Goal: Find specific page/section: Find specific page/section

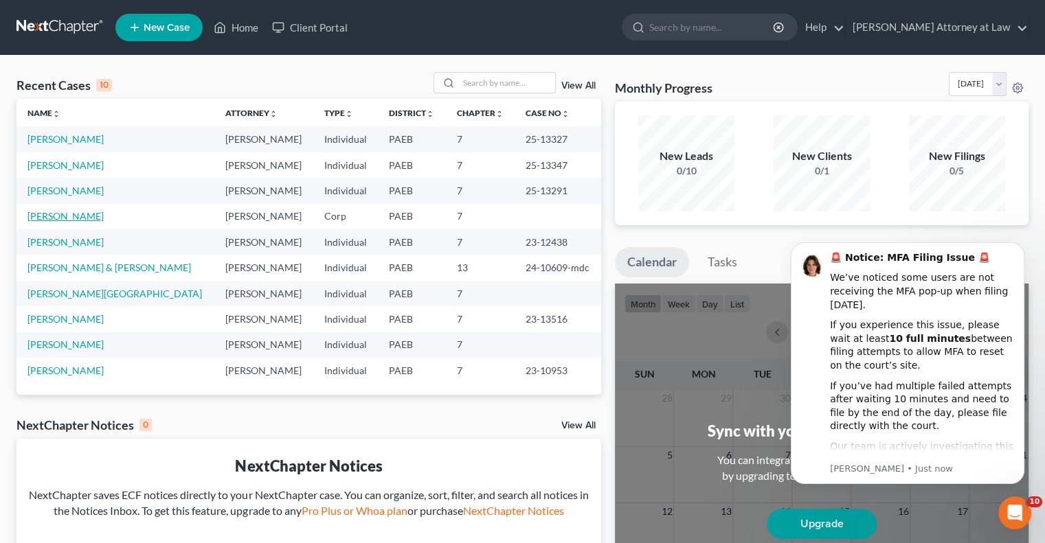
click at [71, 219] on link "[PERSON_NAME]" at bounding box center [65, 216] width 76 height 12
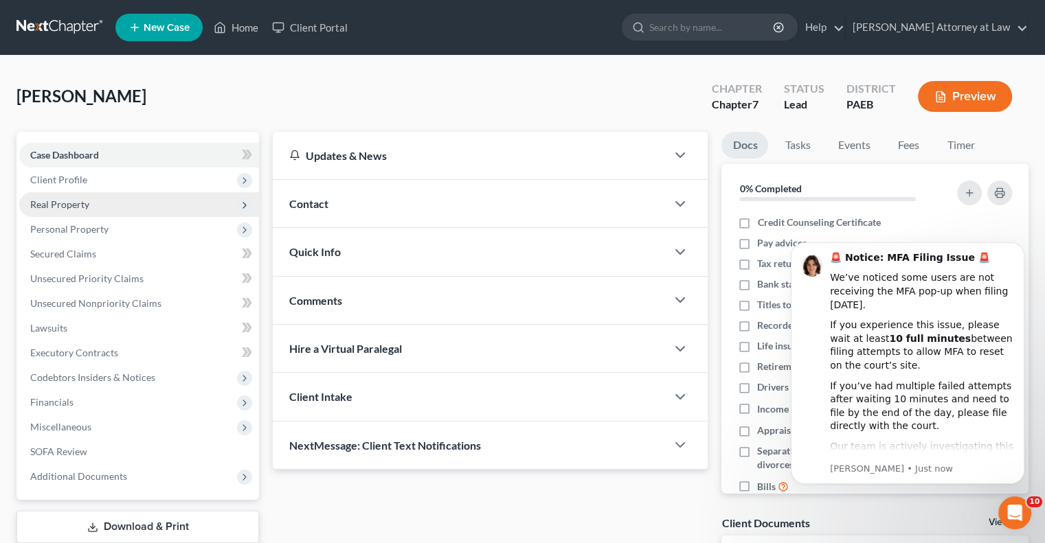
click at [93, 205] on span "Real Property" at bounding box center [139, 204] width 240 height 25
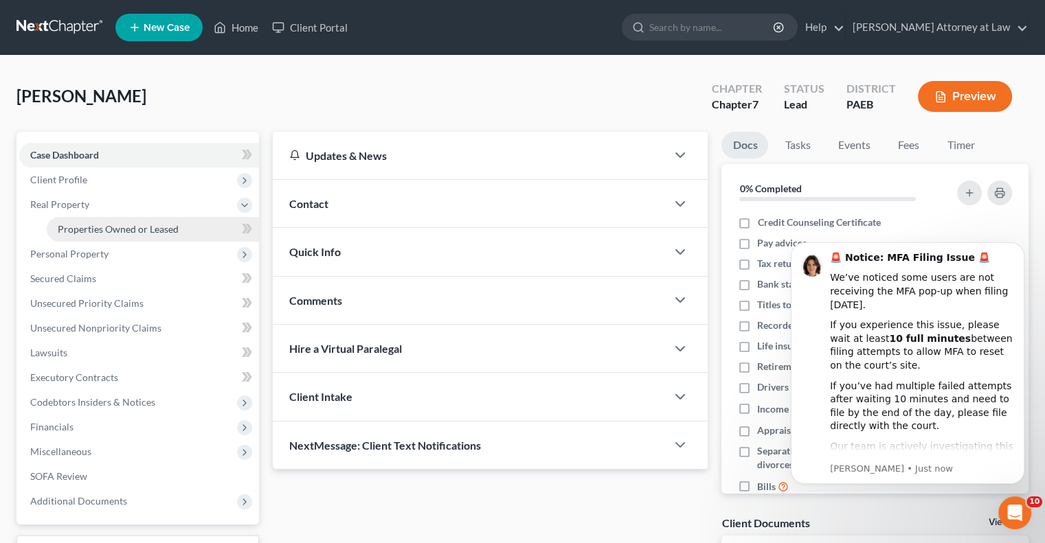
click at [112, 227] on span "Properties Owned or Leased" at bounding box center [118, 229] width 121 height 12
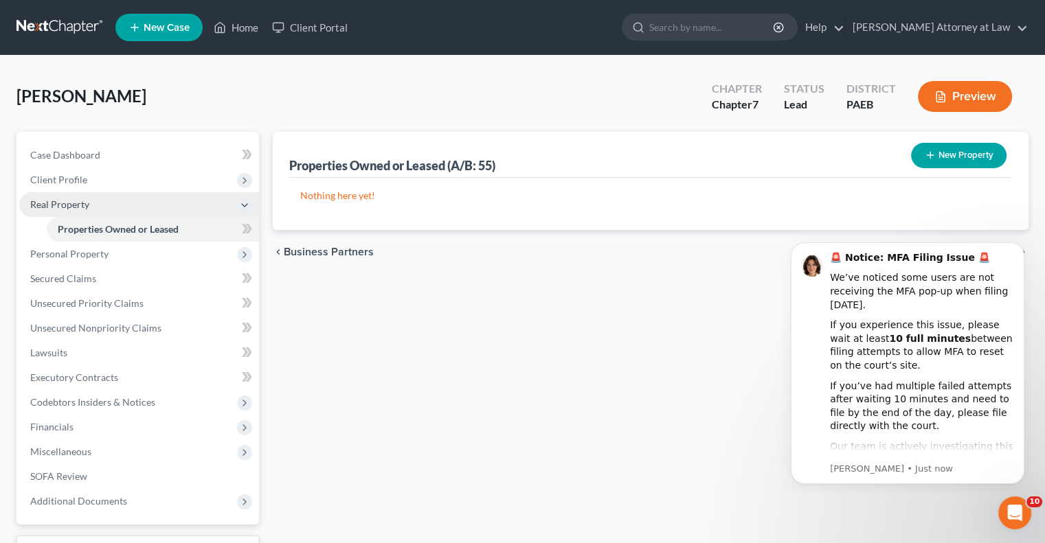
click at [60, 201] on span "Real Property" at bounding box center [59, 205] width 59 height 12
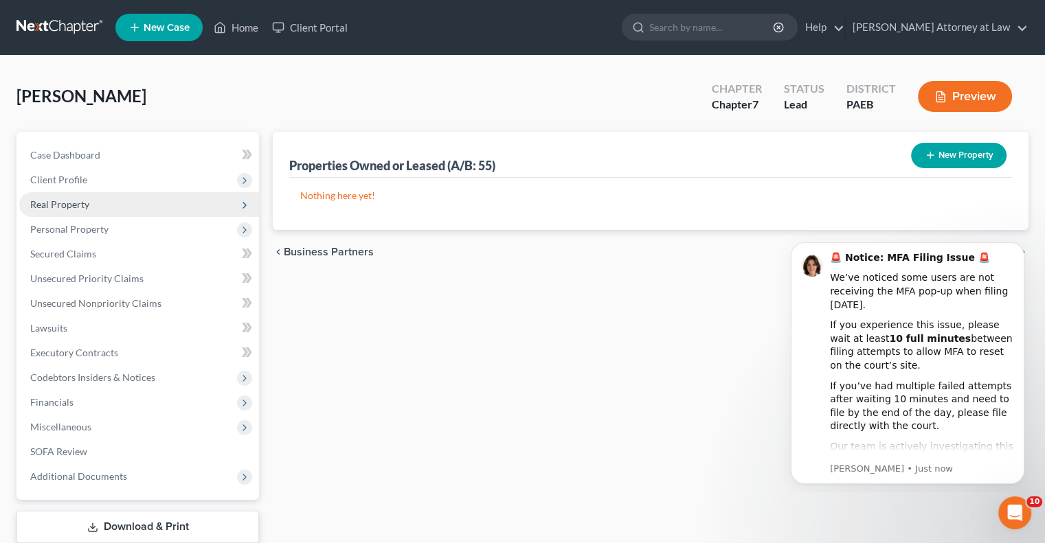
click at [75, 201] on span "Real Property" at bounding box center [59, 205] width 59 height 12
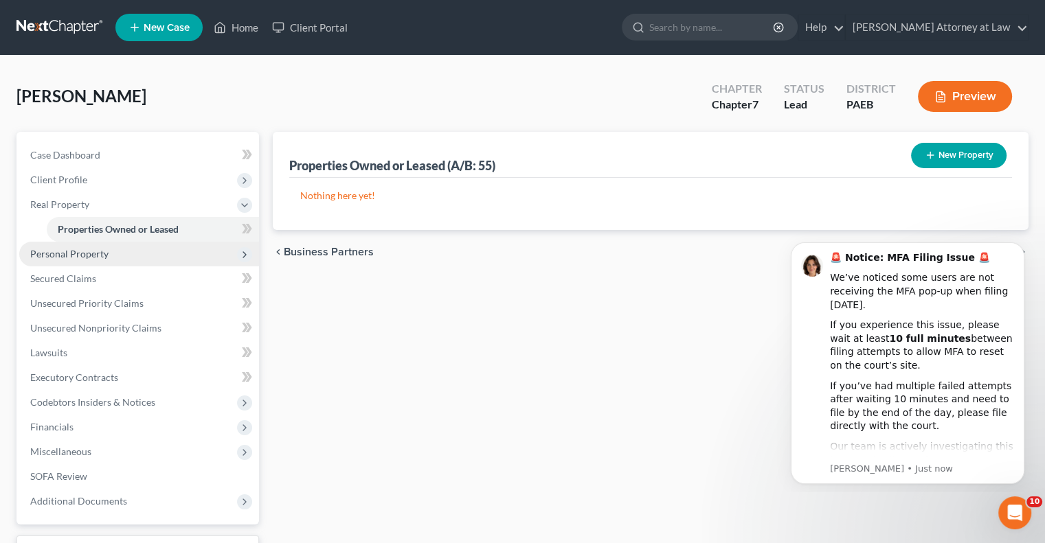
click at [88, 252] on span "Personal Property" at bounding box center [69, 254] width 78 height 12
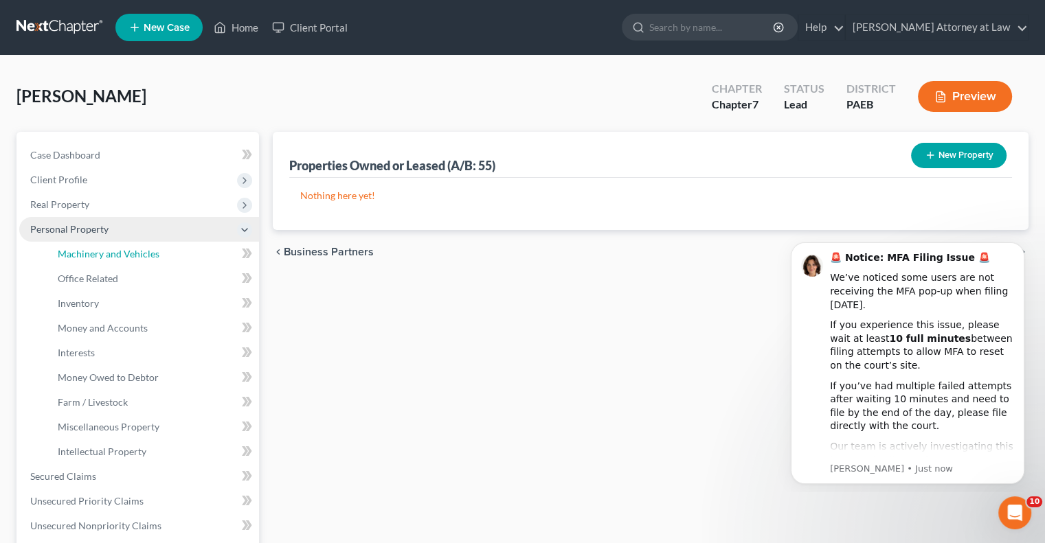
click at [88, 252] on span "Machinery and Vehicles" at bounding box center [109, 254] width 102 height 12
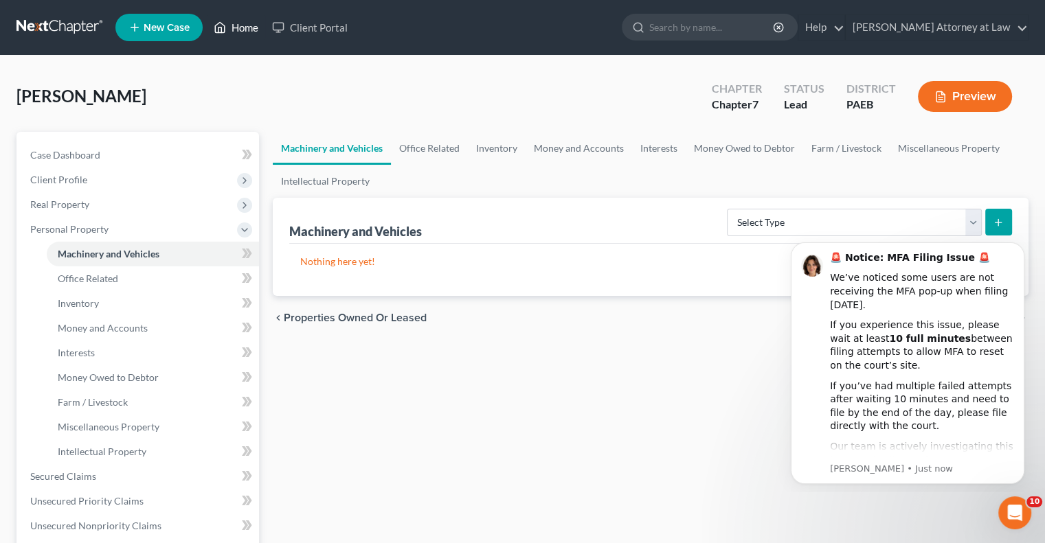
click at [228, 24] on link "Home" at bounding box center [236, 27] width 58 height 25
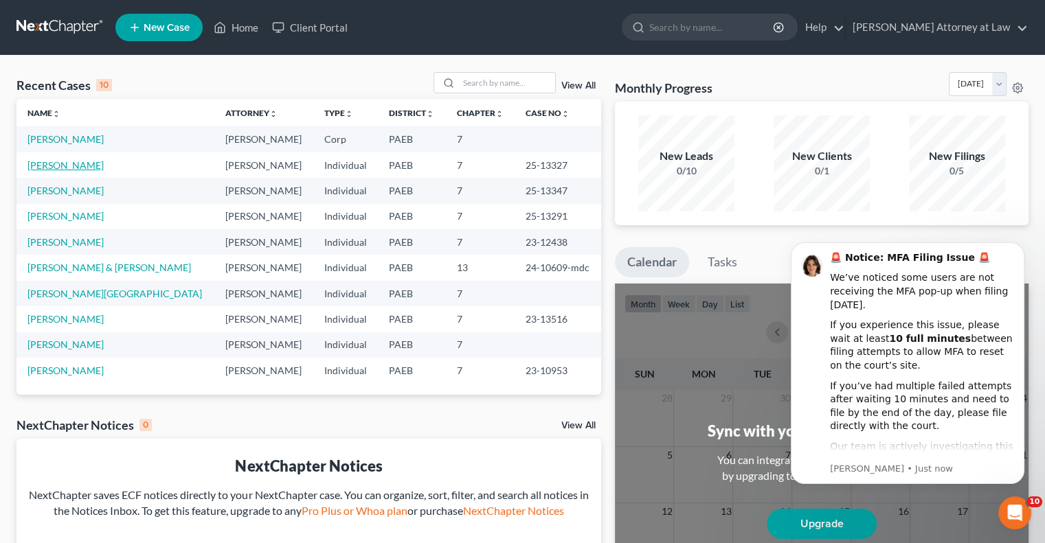
click at [80, 164] on link "[PERSON_NAME]" at bounding box center [65, 165] width 76 height 12
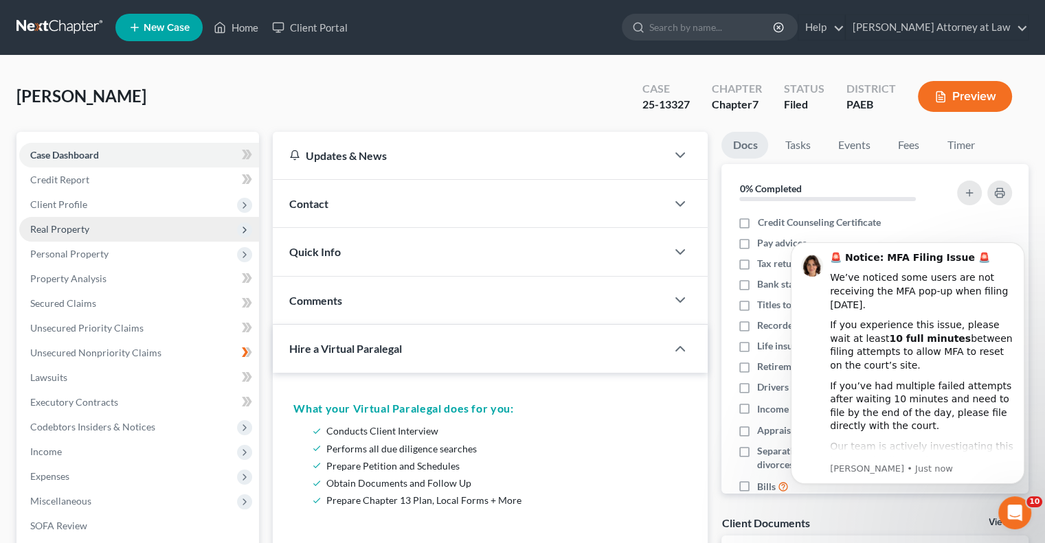
click at [69, 229] on span "Real Property" at bounding box center [59, 229] width 59 height 12
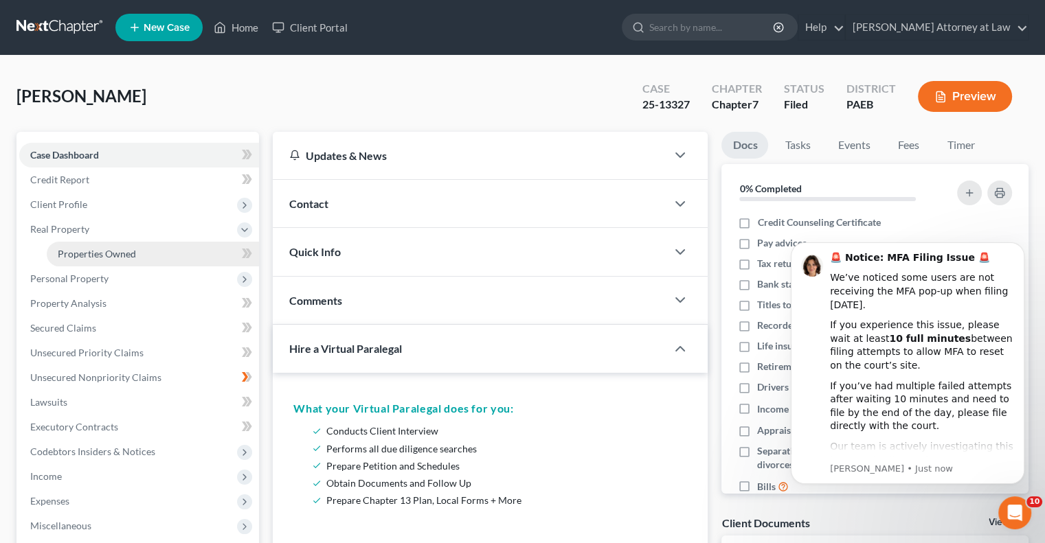
click at [98, 256] on span "Properties Owned" at bounding box center [97, 254] width 78 height 12
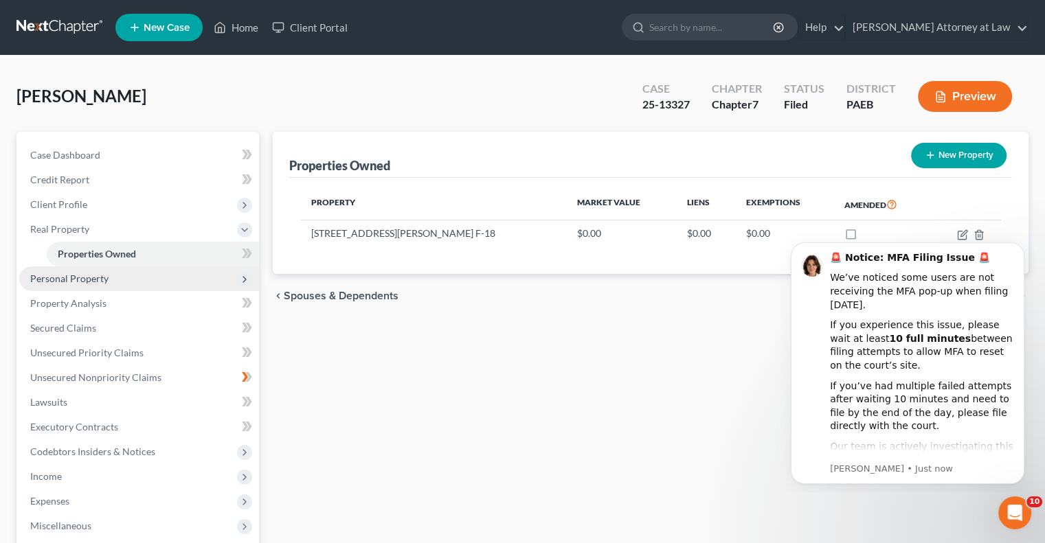
click at [120, 278] on span "Personal Property" at bounding box center [139, 279] width 240 height 25
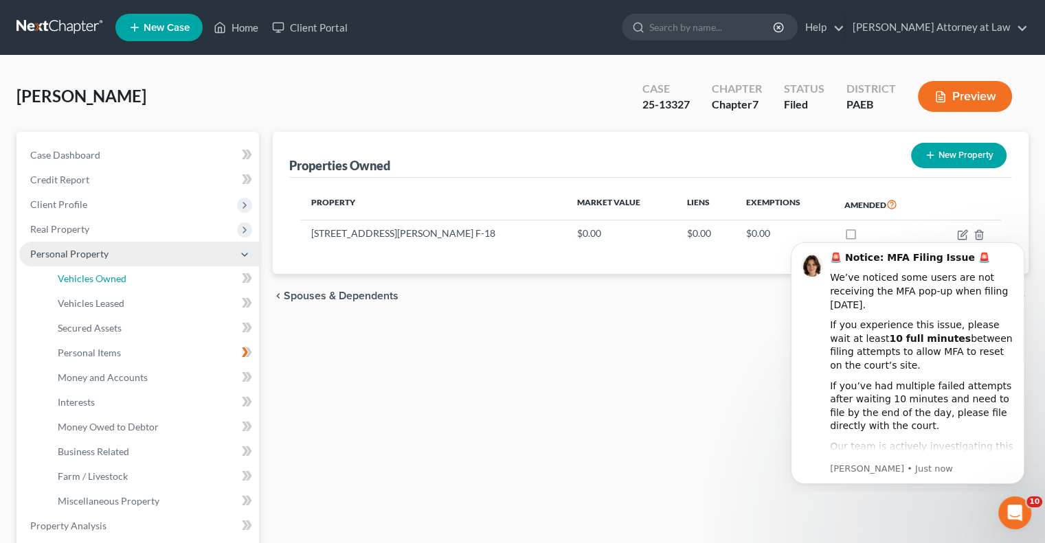
click at [120, 278] on span "Vehicles Owned" at bounding box center [92, 279] width 69 height 12
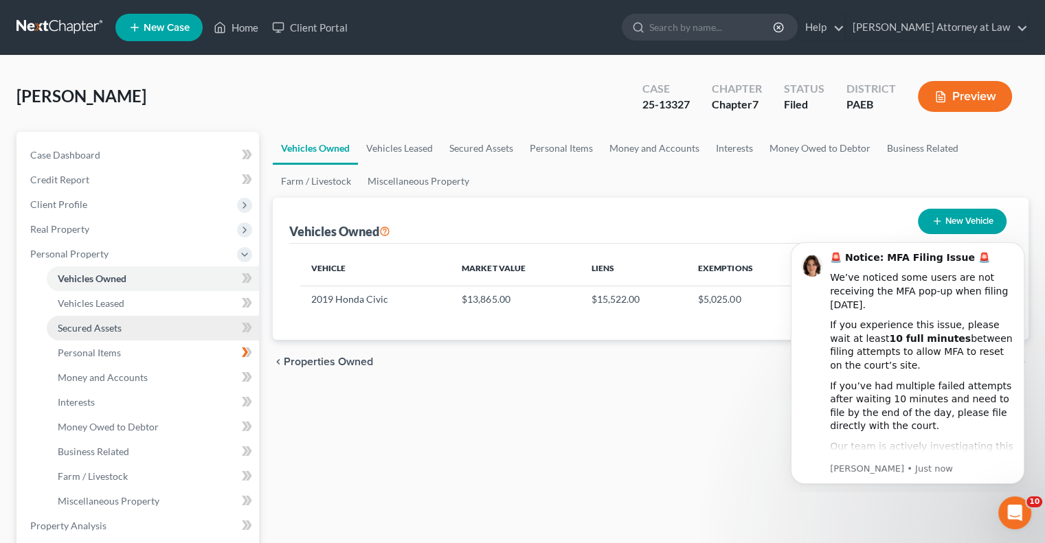
click at [115, 327] on span "Secured Assets" at bounding box center [90, 328] width 64 height 12
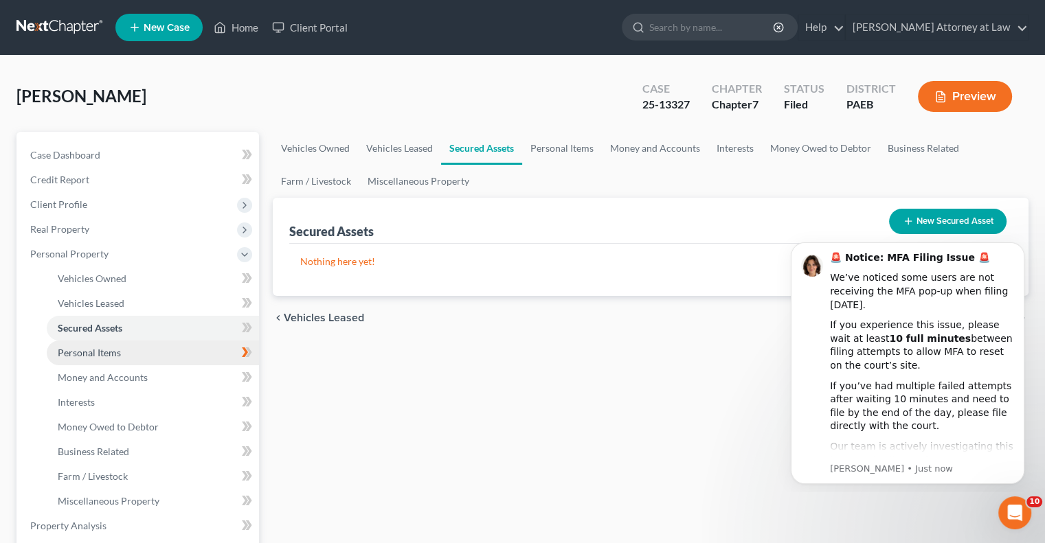
click at [113, 353] on span "Personal Items" at bounding box center [89, 353] width 63 height 12
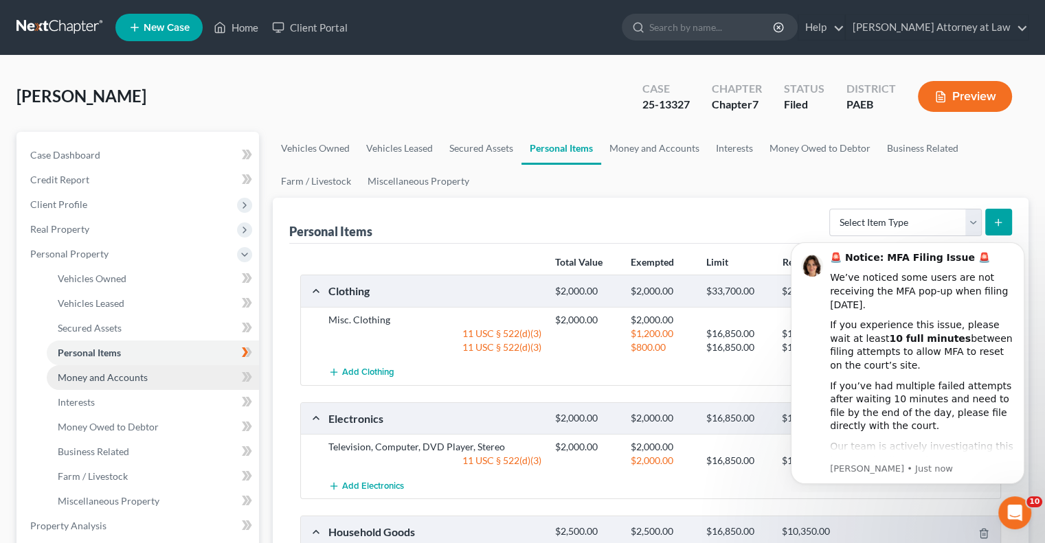
click at [160, 378] on link "Money and Accounts" at bounding box center [153, 377] width 212 height 25
